Goal: Task Accomplishment & Management: Manage account settings

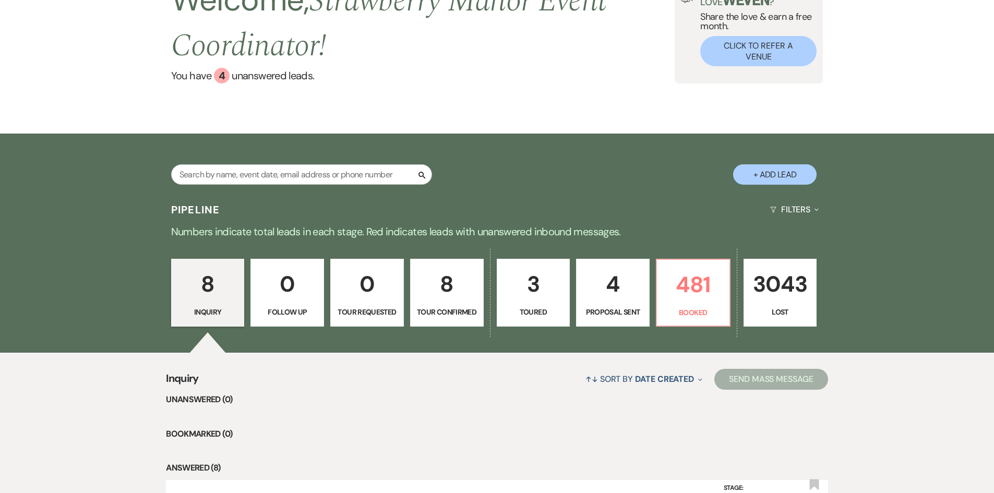
scroll to position [209, 0]
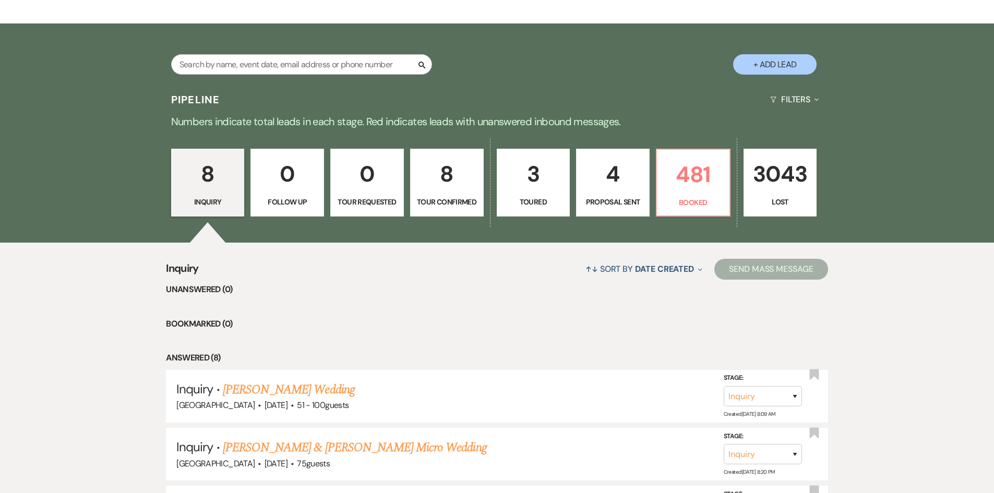
click at [601, 185] on p "4" at bounding box center [613, 174] width 60 height 35
select select "6"
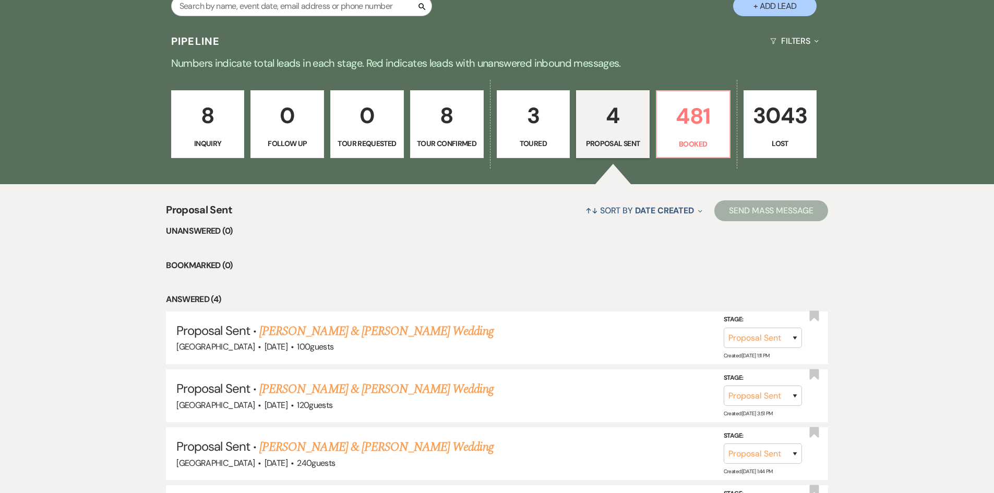
scroll to position [397, 0]
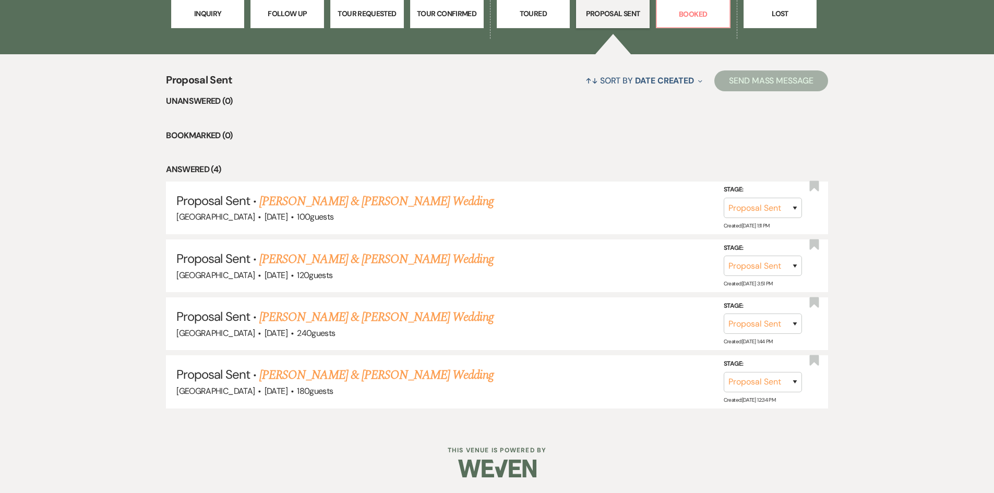
click at [358, 251] on link "[PERSON_NAME] & [PERSON_NAME] Wedding" at bounding box center [376, 259] width 234 height 19
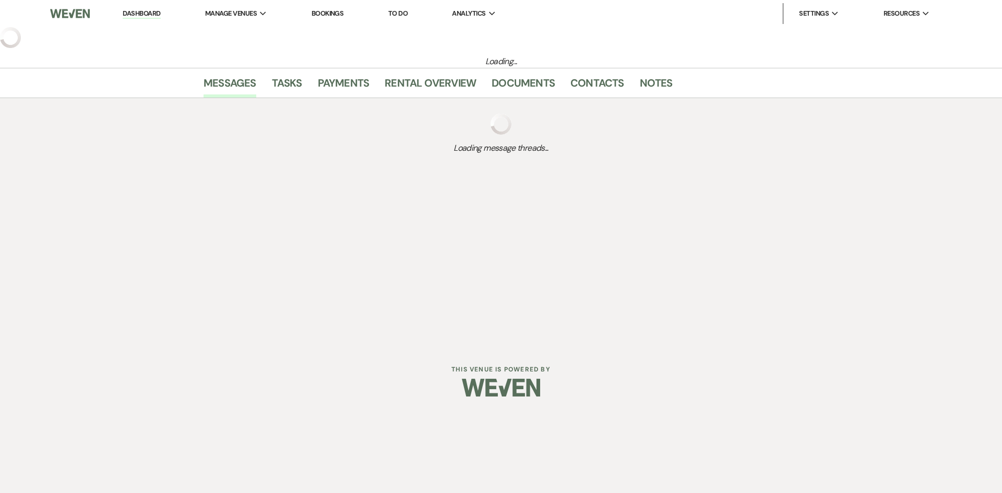
select select "6"
select select "5"
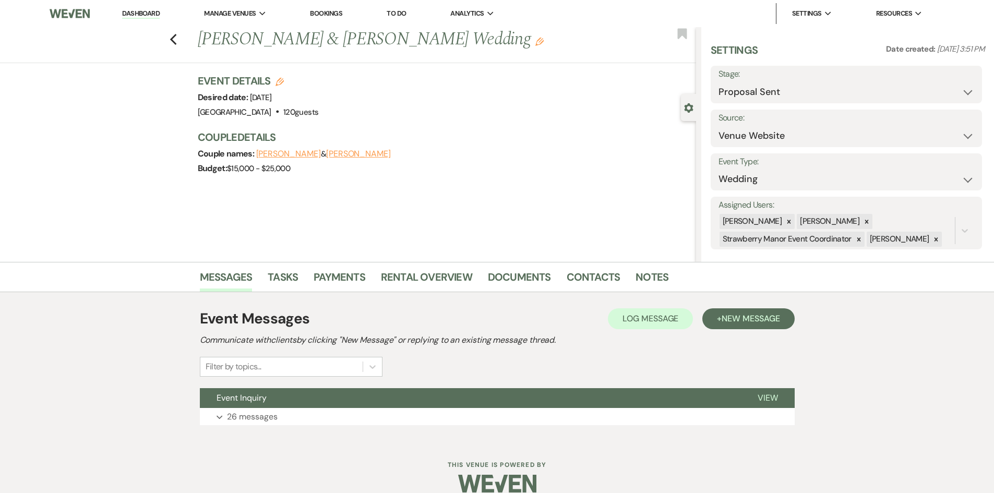
click at [149, 16] on link "Dashboard" at bounding box center [141, 14] width 38 height 10
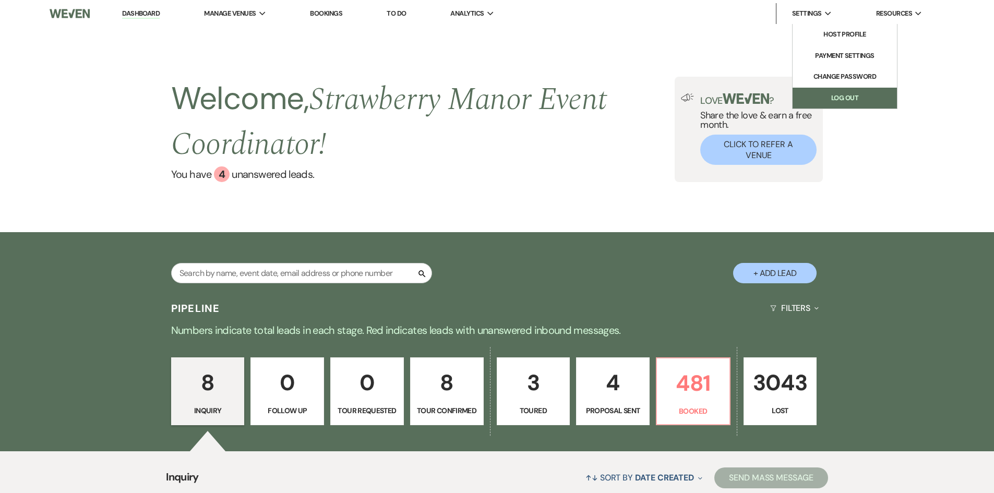
click at [811, 103] on link "Log Out" at bounding box center [845, 98] width 104 height 21
